Goal: Task Accomplishment & Management: Manage account settings

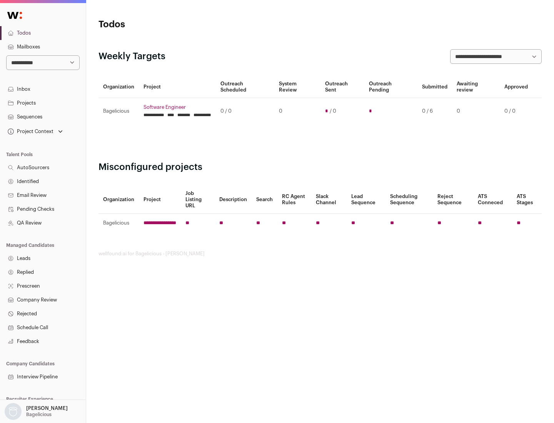
click at [43, 103] on link "Projects" at bounding box center [43, 103] width 86 height 14
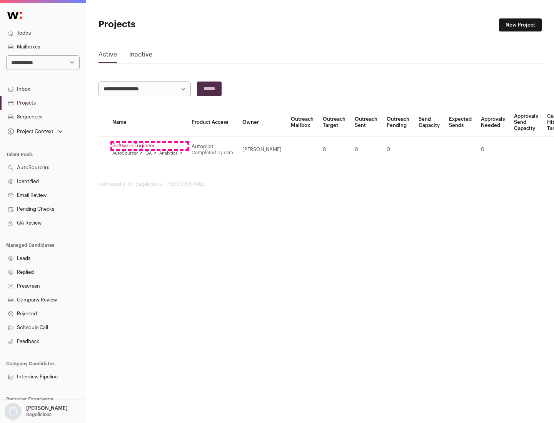
click at [150, 146] on link "Software Engineer" at bounding box center [147, 146] width 70 height 6
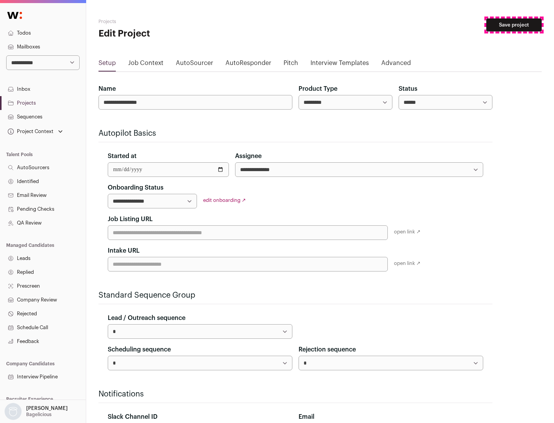
click at [514, 25] on button "Save project" at bounding box center [513, 24] width 55 height 13
